Goal: Find specific fact: Find specific fact

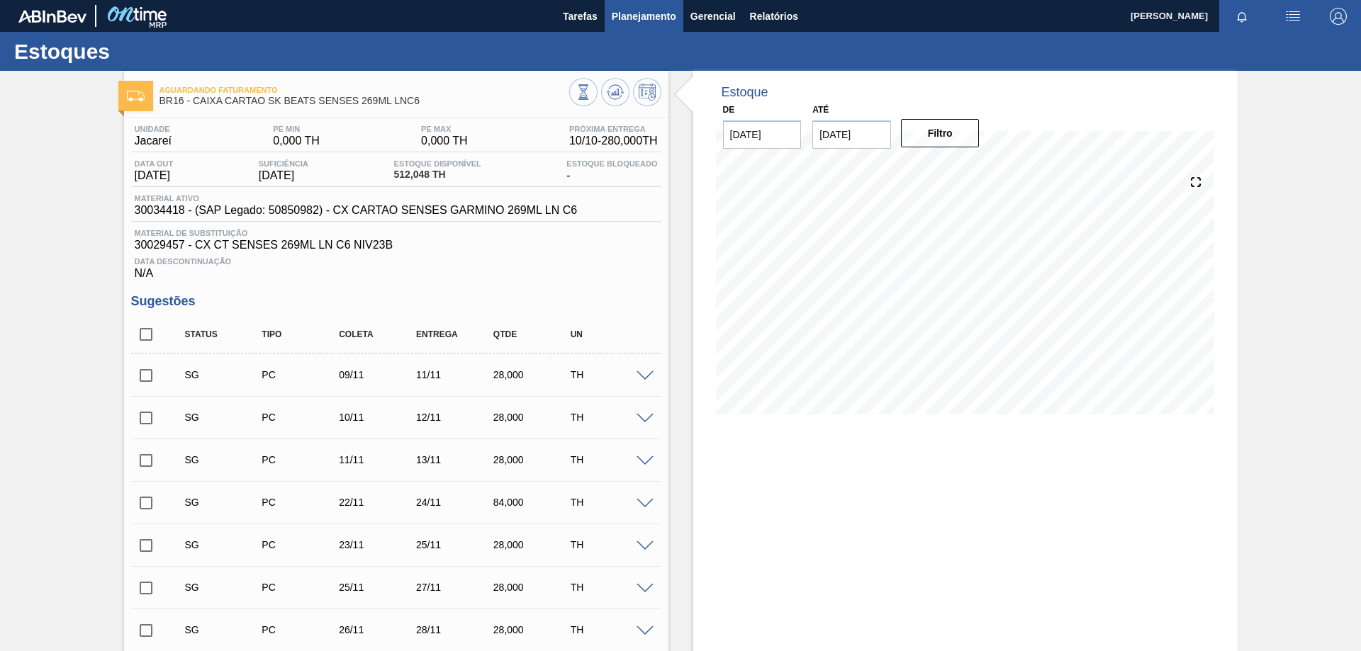
click at [647, 22] on span "Planejamento" at bounding box center [644, 16] width 65 height 17
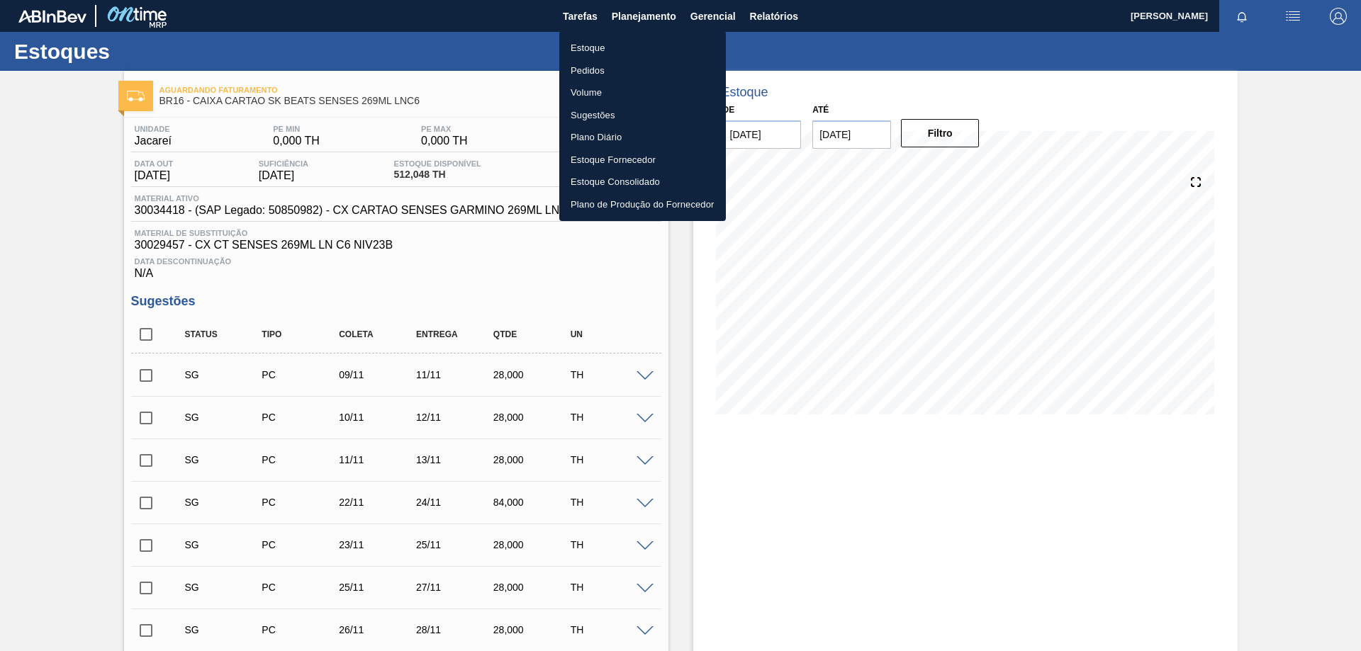
click at [603, 47] on li "Estoque" at bounding box center [642, 48] width 167 height 23
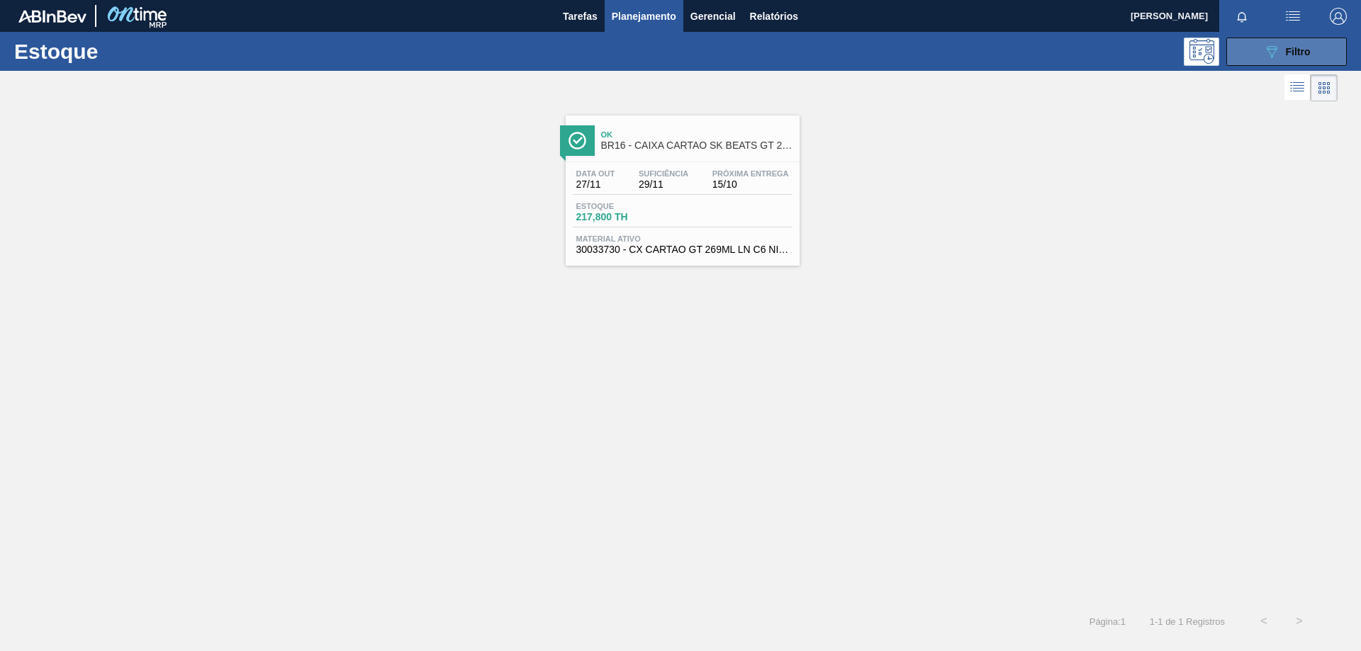
click at [1277, 54] on icon "089F7B8B-B2A5-4AFE-B5C0-19BA573D28AC" at bounding box center [1271, 51] width 17 height 17
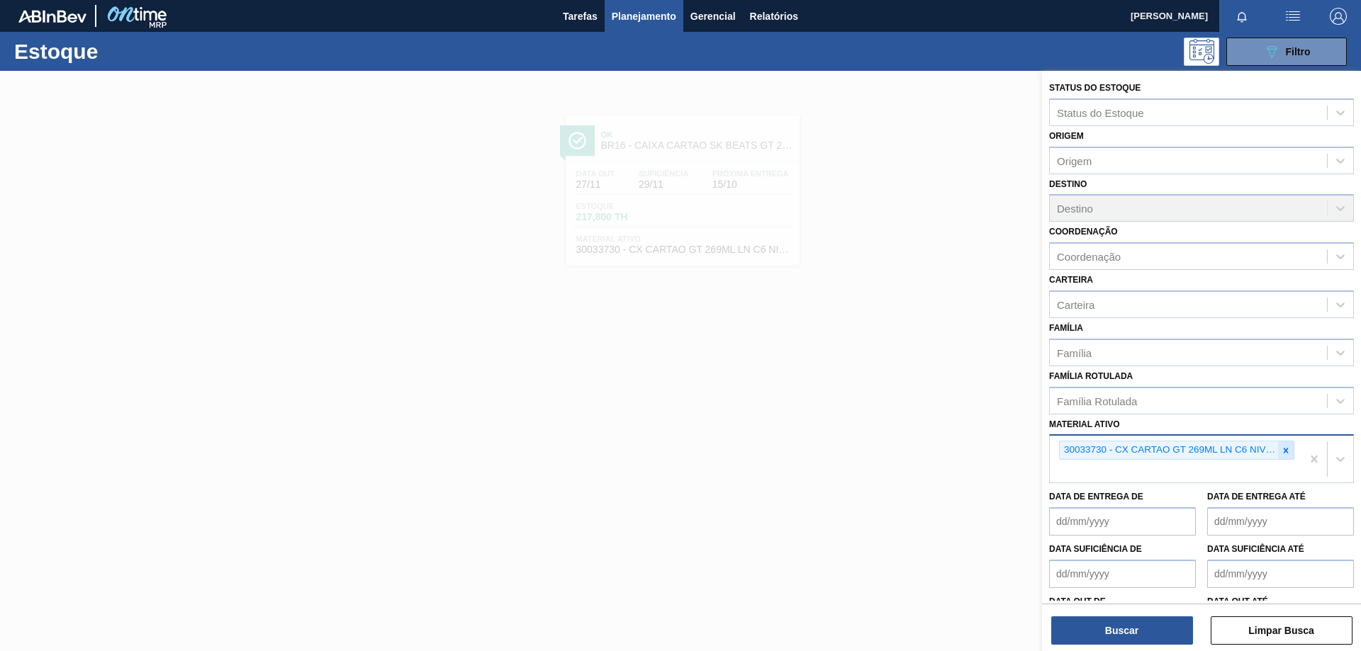
click at [1287, 455] on icon at bounding box center [1286, 451] width 10 height 10
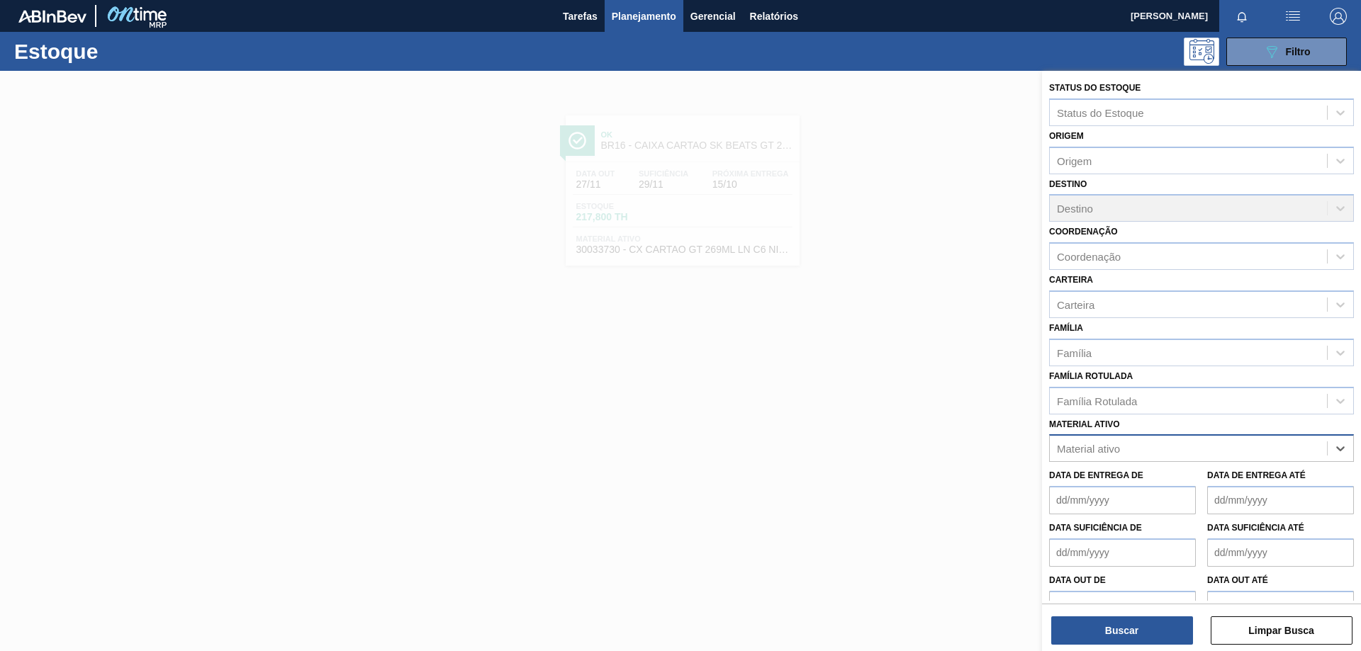
paste ativo "30007969"
type ativo "30007969"
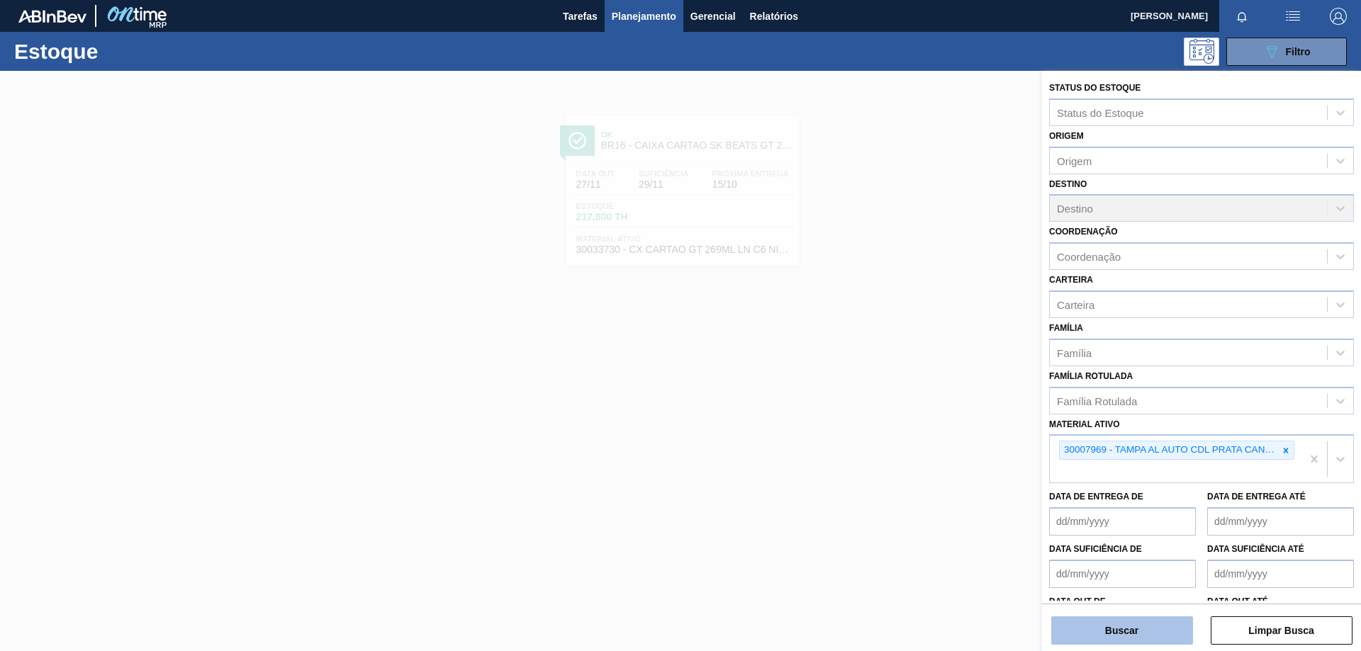
click at [1169, 619] on button "Buscar" at bounding box center [1122, 631] width 142 height 28
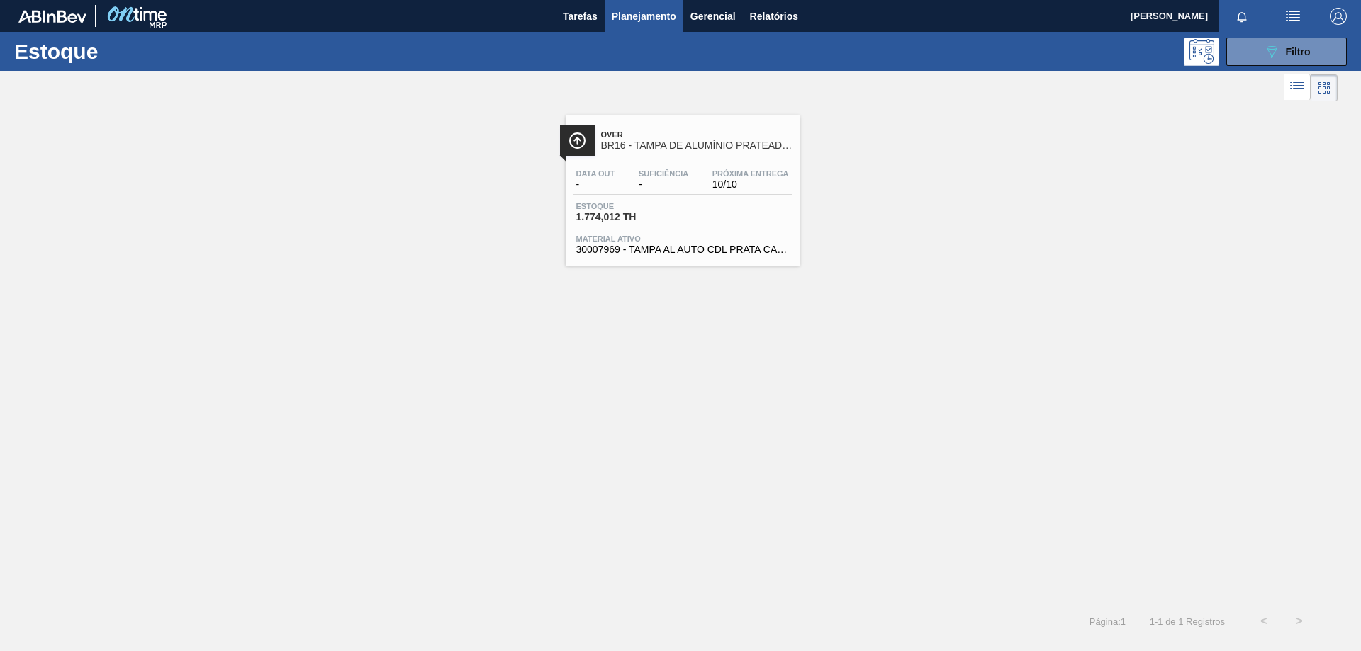
click at [749, 211] on div "Estoque 1.774,012 TH" at bounding box center [683, 215] width 220 height 26
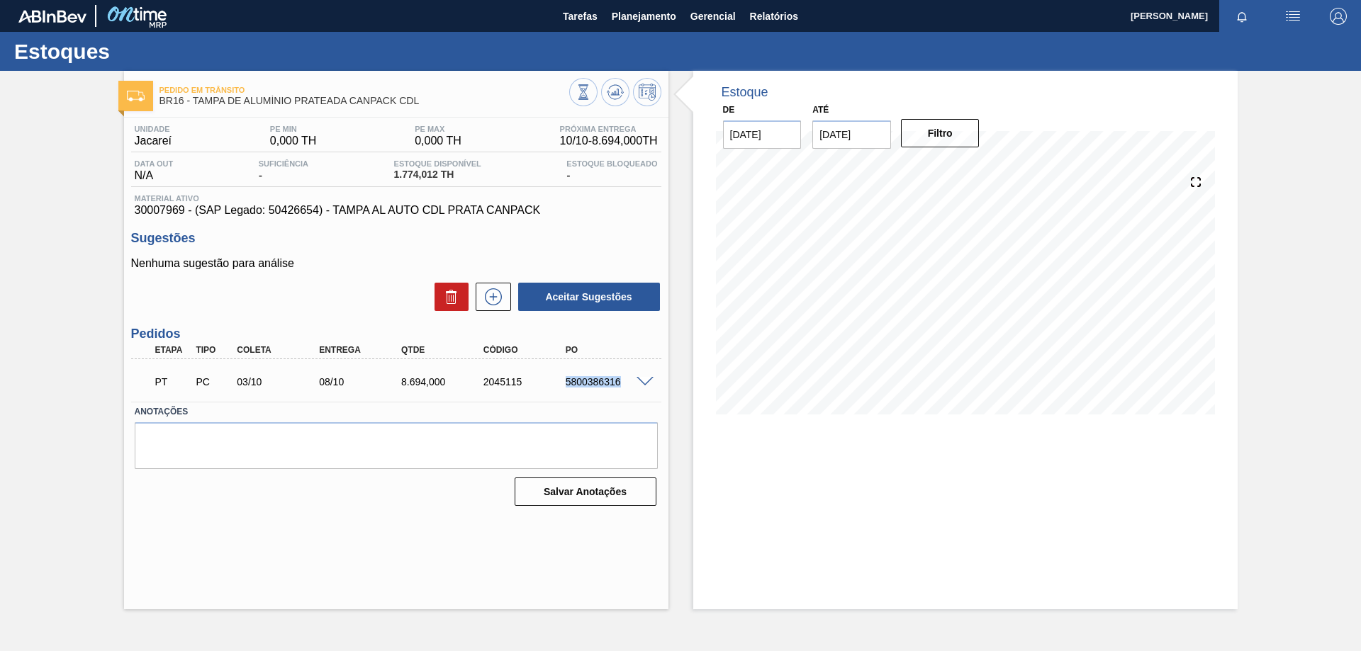
drag, startPoint x: 566, startPoint y: 378, endPoint x: 623, endPoint y: 371, distance: 57.8
click at [623, 371] on div "PT PC 03/10 08/10 8.694,000 2045115 5800386316" at bounding box center [392, 381] width 493 height 28
copy div "5800386316"
click at [536, 437] on textarea at bounding box center [396, 446] width 523 height 47
